Goal: Information Seeking & Learning: Learn about a topic

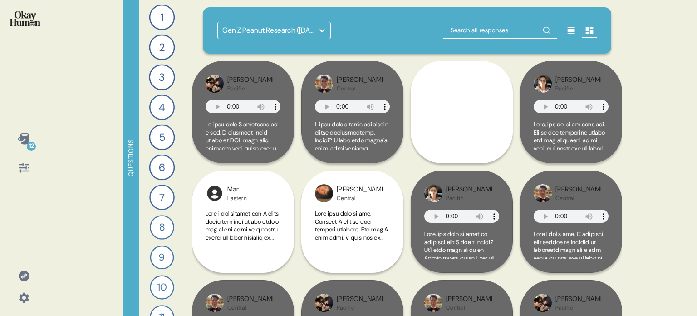
click at [25, 276] on icon at bounding box center [24, 275] width 13 height 13
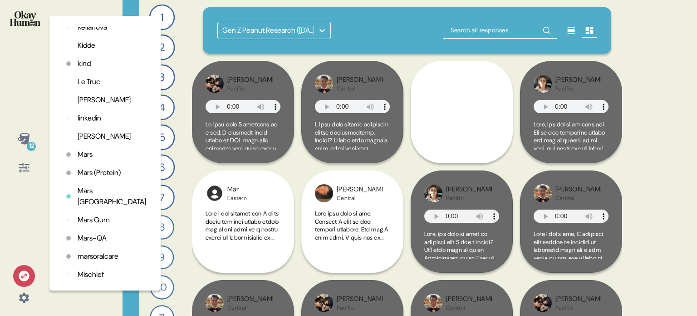
scroll to position [1407, 0]
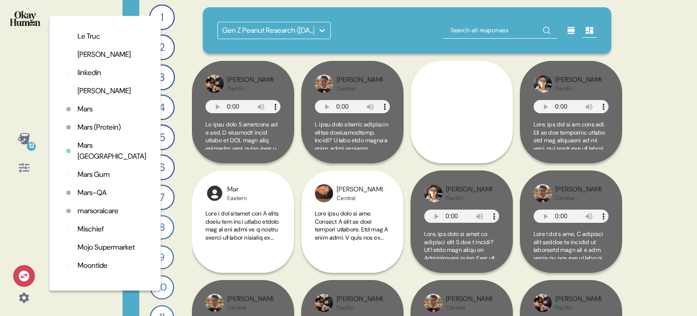
click at [101, 234] on p "Mischief" at bounding box center [91, 228] width 26 height 11
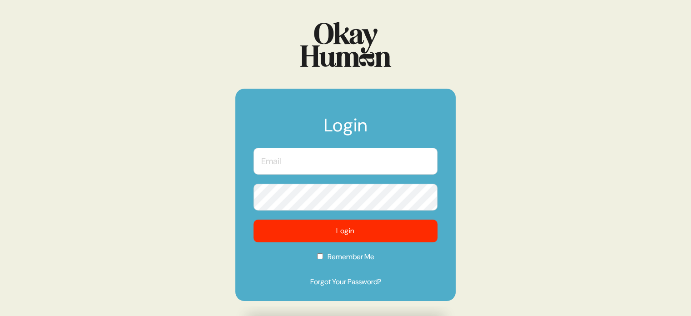
click at [311, 162] on input "text" at bounding box center [345, 161] width 184 height 27
click at [0, 315] on com-1password-button at bounding box center [0, 316] width 0 height 0
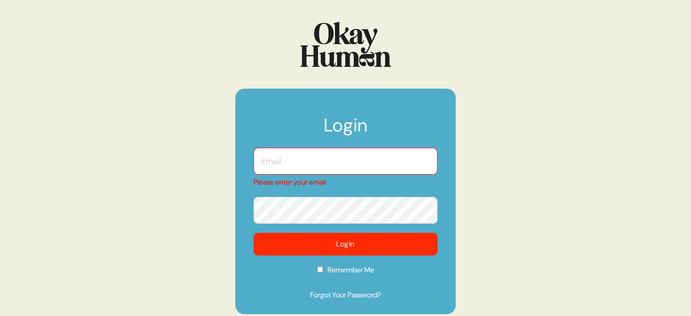
click at [373, 156] on input "text" at bounding box center [345, 161] width 184 height 27
click at [0, 315] on com-1password-button at bounding box center [0, 316] width 0 height 0
click at [300, 166] on input "text" at bounding box center [345, 161] width 184 height 27
type input "[EMAIL_ADDRESS][DOMAIN_NAME]"
checkbox input "true"
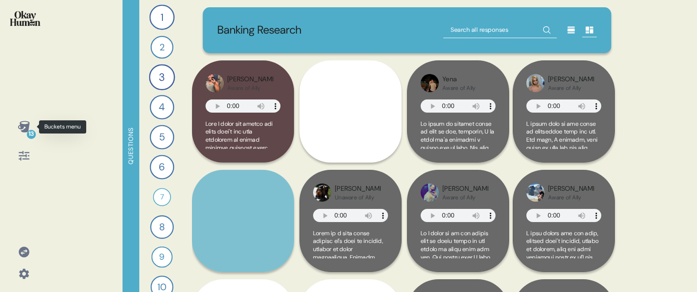
click at [22, 123] on icon at bounding box center [24, 126] width 13 height 13
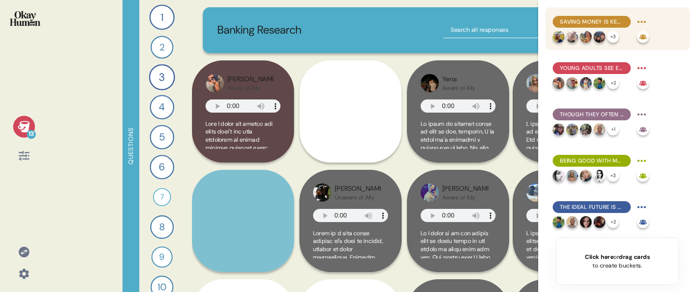
click at [597, 18] on span "Saving money is key to what financial health looks like, and the #1 most import…" at bounding box center [592, 22] width 64 height 8
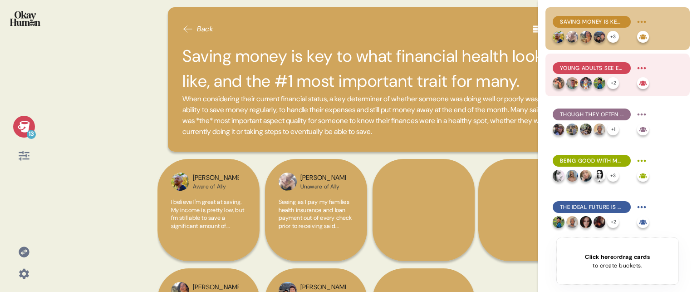
click at [587, 65] on span "Young adults see excessive & undisciplined spending as their main struggle." at bounding box center [592, 68] width 64 height 8
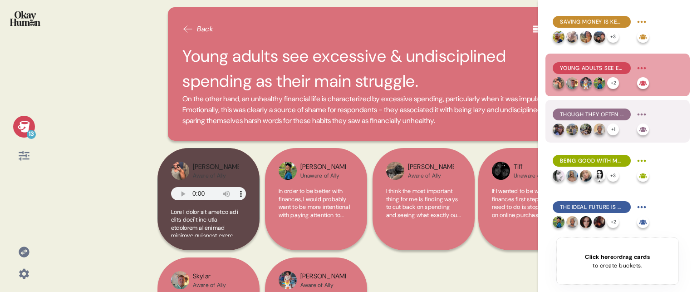
click at [580, 115] on span "Though they often see real improvement as a matter of increasing income vs. jus…" at bounding box center [592, 114] width 64 height 8
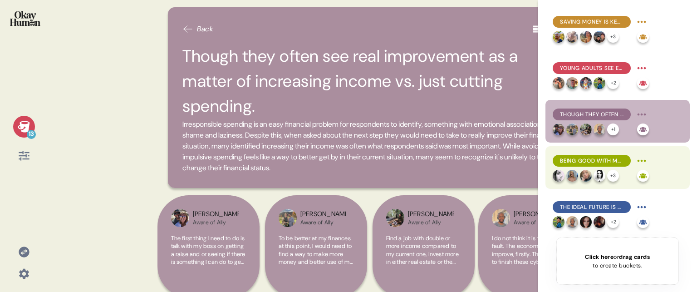
click at [589, 159] on span "Being good with money is imagined as a massive relief from stress & shame." at bounding box center [592, 161] width 64 height 8
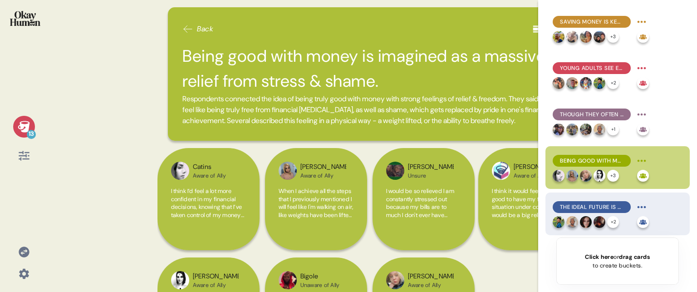
click at [592, 203] on span "The ideal future is characterized not by rolling in money, but by being unburde…" at bounding box center [592, 207] width 64 height 8
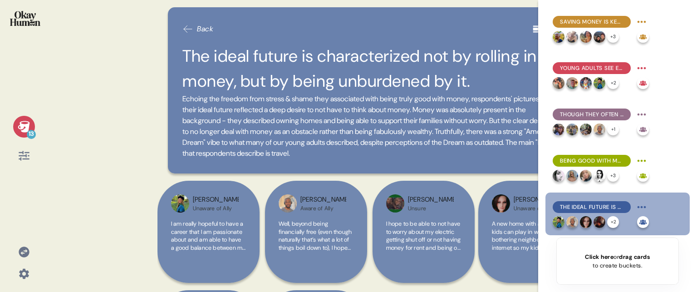
scroll to position [45, 0]
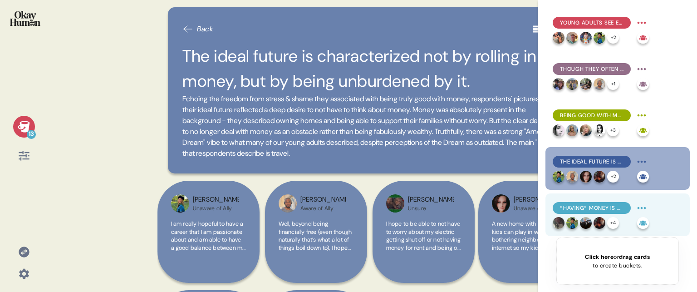
click at [597, 211] on span "*Having* money is definitely great, but the monetary system generally is usuall…" at bounding box center [592, 208] width 64 height 8
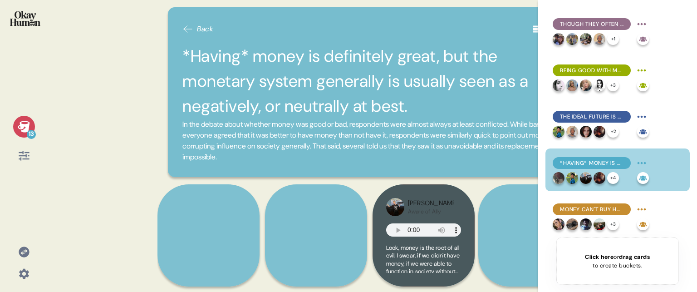
scroll to position [91, 0]
click at [597, 211] on span "Money can't buy happiness long-term, but it is seen as a prerequisite and a mas…" at bounding box center [592, 209] width 64 height 8
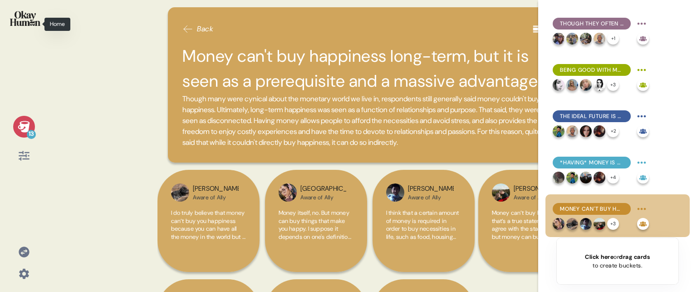
click at [33, 18] on img at bounding box center [25, 18] width 30 height 15
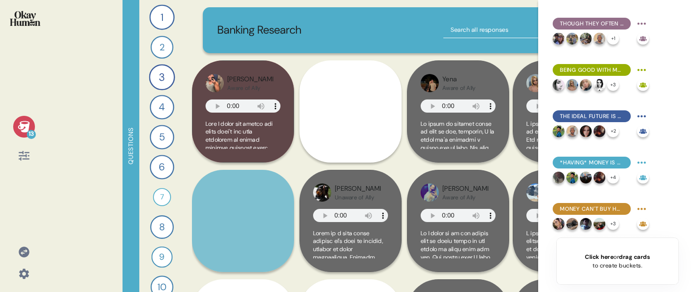
click at [27, 125] on icon at bounding box center [24, 126] width 12 height 11
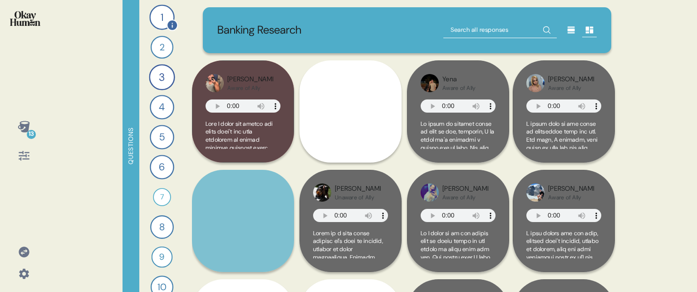
click at [160, 15] on div "1" at bounding box center [161, 17] width 25 height 25
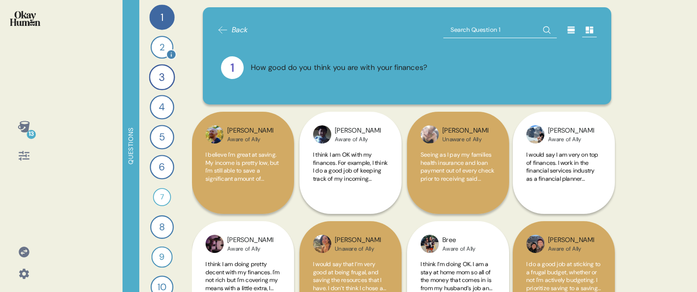
click at [161, 47] on div "2" at bounding box center [162, 47] width 23 height 23
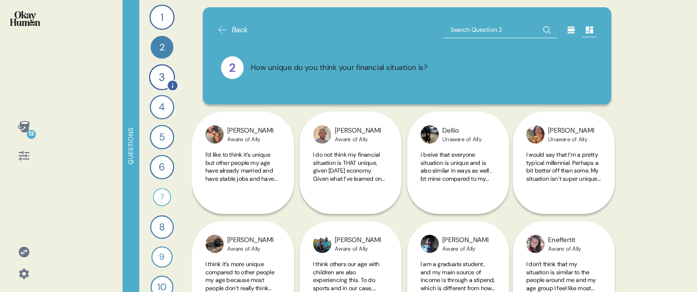
click at [163, 74] on div "3" at bounding box center [162, 77] width 26 height 26
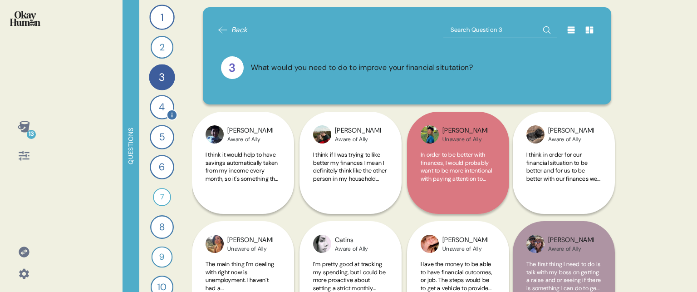
click at [159, 102] on div "4" at bounding box center [162, 107] width 25 height 25
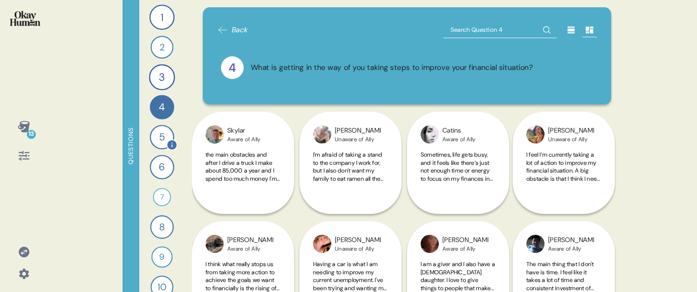
click at [155, 143] on div "5" at bounding box center [162, 137] width 25 height 25
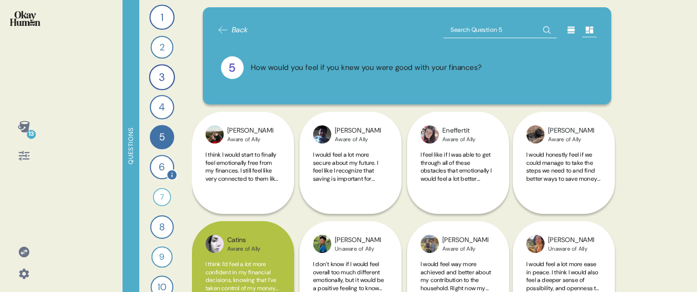
click at [156, 174] on div "6" at bounding box center [162, 167] width 25 height 25
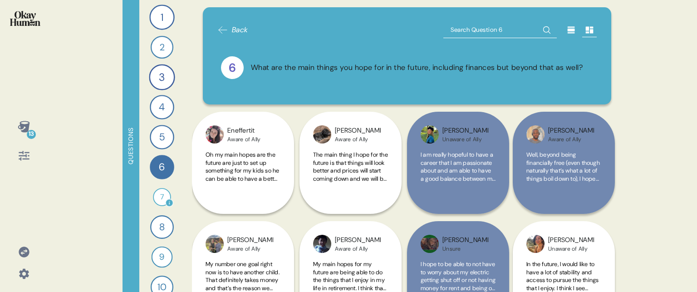
click at [158, 202] on div "7" at bounding box center [162, 197] width 18 height 18
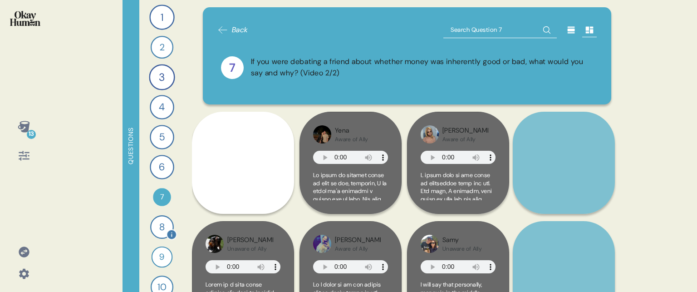
click at [158, 227] on div "8" at bounding box center [162, 227] width 24 height 24
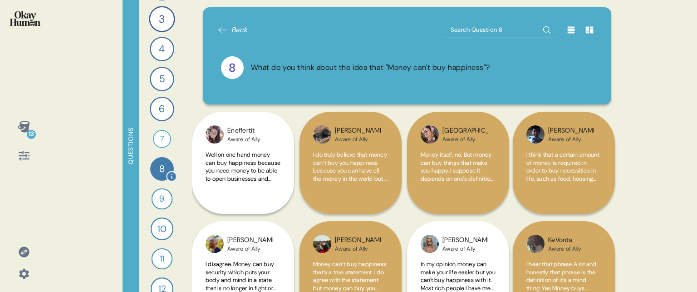
scroll to position [60, 0]
click at [162, 203] on div "9" at bounding box center [162, 197] width 21 height 21
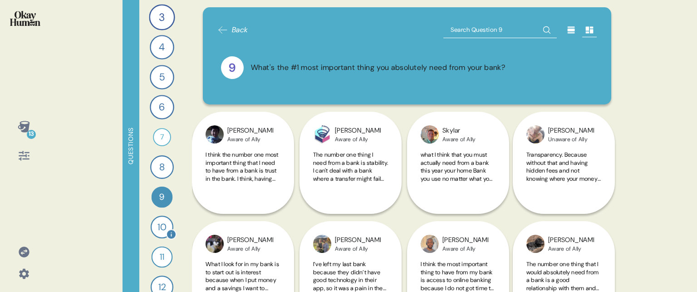
click at [162, 224] on div "10" at bounding box center [162, 227] width 23 height 23
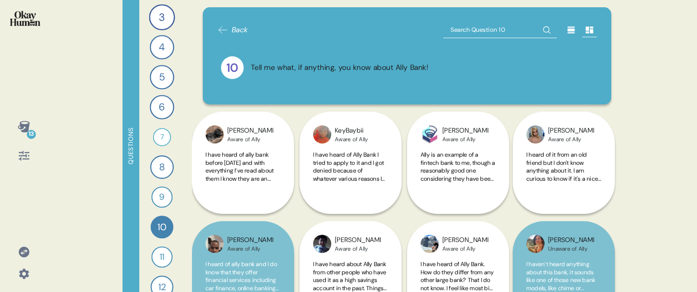
click at [27, 19] on img at bounding box center [25, 18] width 30 height 15
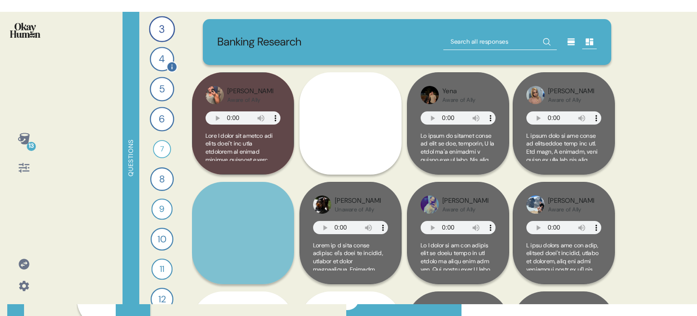
scroll to position [0, 0]
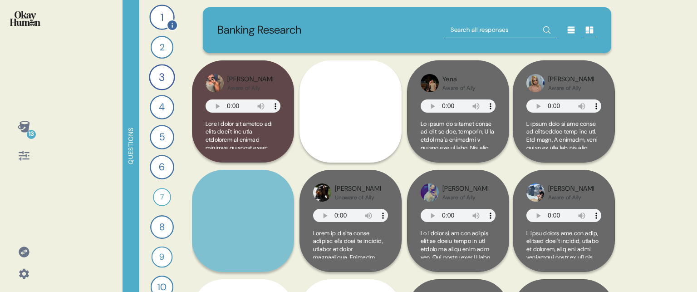
click at [156, 23] on div "1" at bounding box center [161, 17] width 25 height 25
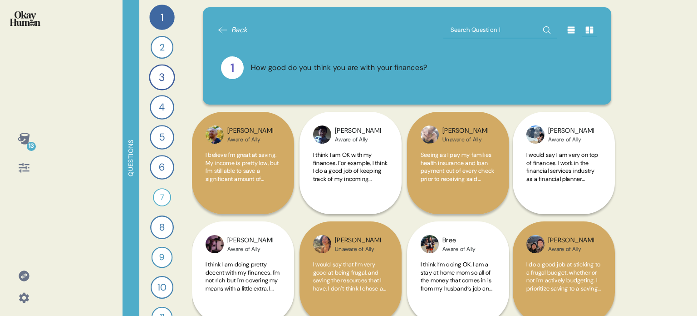
click at [27, 298] on icon at bounding box center [24, 297] width 10 height 10
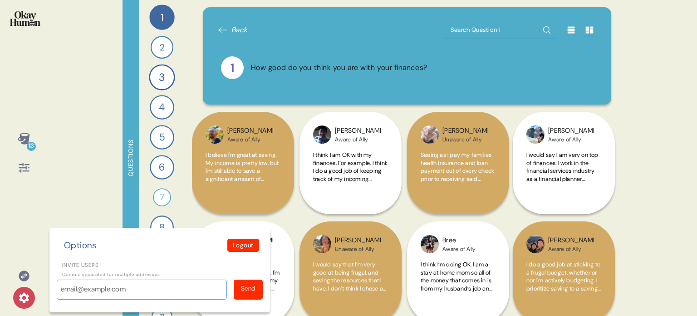
paste input "[PERSON_NAME][EMAIL_ADDRESS][DOMAIN_NAME]"
type input "[PERSON_NAME][EMAIL_ADDRESS][DOMAIN_NAME]"
click at [252, 289] on div "Send" at bounding box center [248, 288] width 15 height 10
